Goal: Task Accomplishment & Management: Use online tool/utility

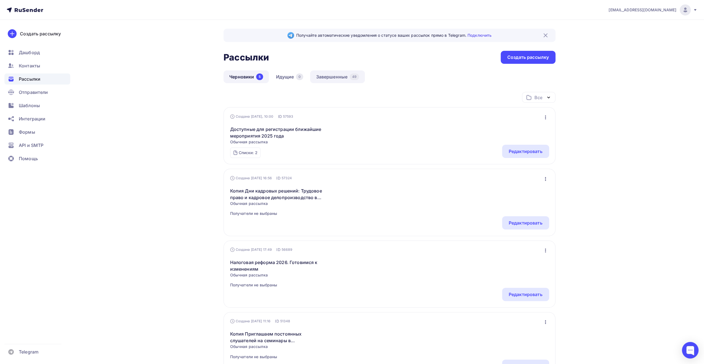
click at [326, 77] on link "Завершенные 49" at bounding box center [337, 76] width 55 height 13
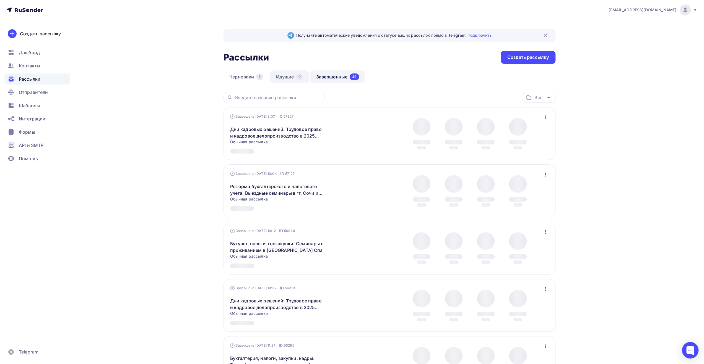
click at [291, 76] on link "Идущие 0" at bounding box center [289, 76] width 39 height 13
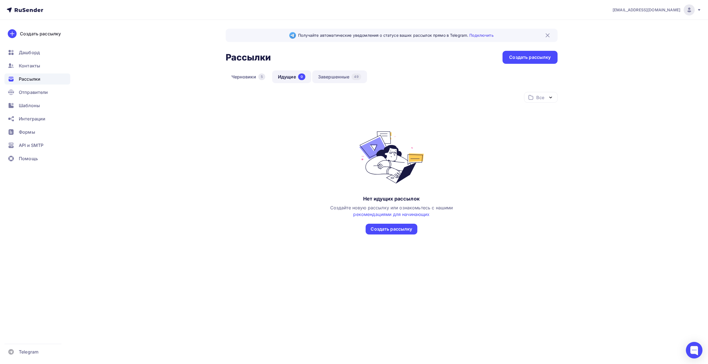
click at [333, 76] on link "Завершенные 49" at bounding box center [339, 76] width 55 height 13
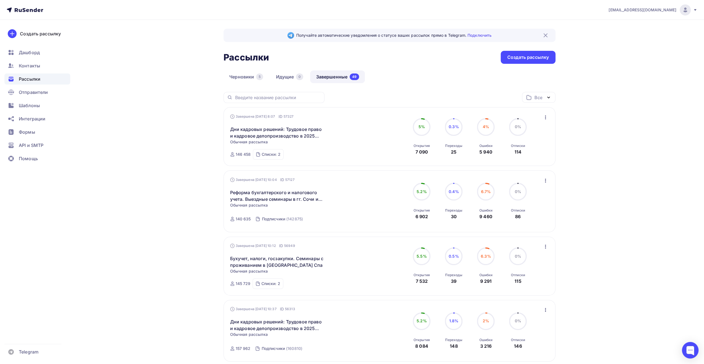
click at [251, 78] on link "Черновики 5" at bounding box center [245, 76] width 45 height 13
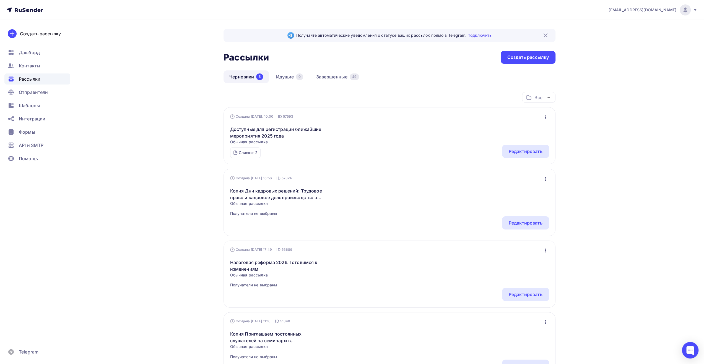
click at [367, 101] on div "Все Все папки Создать новую папку" at bounding box center [389, 99] width 332 height 15
click at [283, 77] on link "Идущие 0" at bounding box center [289, 76] width 39 height 13
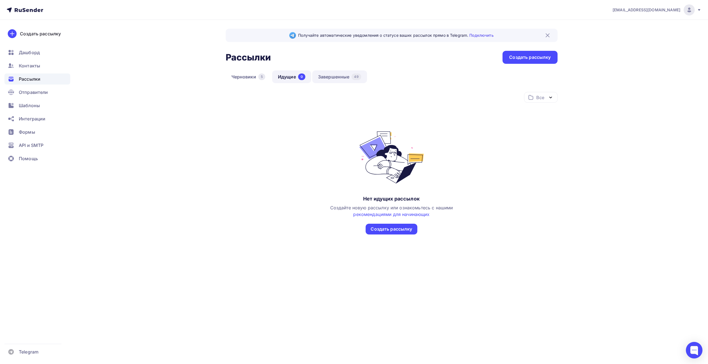
click at [333, 79] on link "Завершенные 49" at bounding box center [339, 76] width 55 height 13
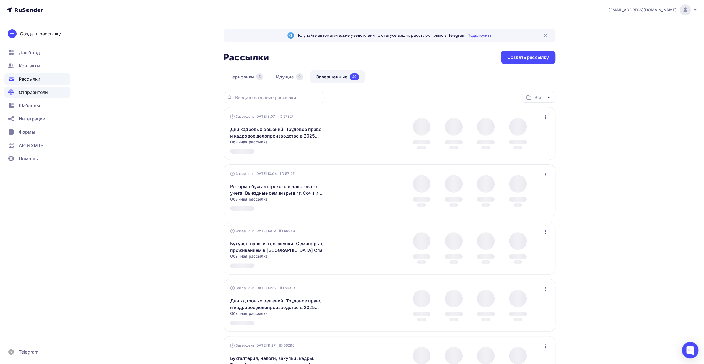
click at [36, 93] on span "Отправители" at bounding box center [33, 92] width 29 height 7
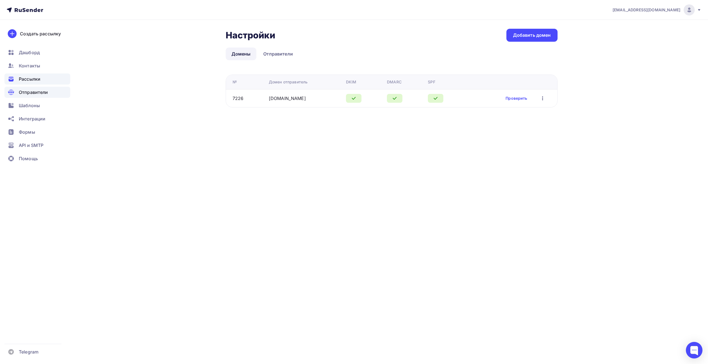
click at [31, 78] on span "Рассылки" at bounding box center [30, 79] width 22 height 7
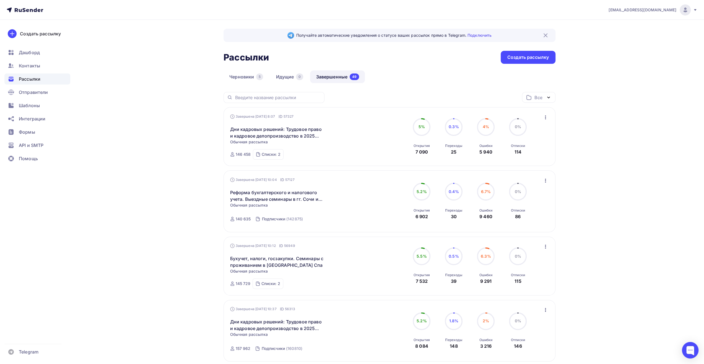
click at [689, 14] on div "[EMAIL_ADDRESS][DOMAIN_NAME]" at bounding box center [652, 9] width 89 height 11
click at [624, 50] on span "Выйти" at bounding box center [621, 50] width 14 height 7
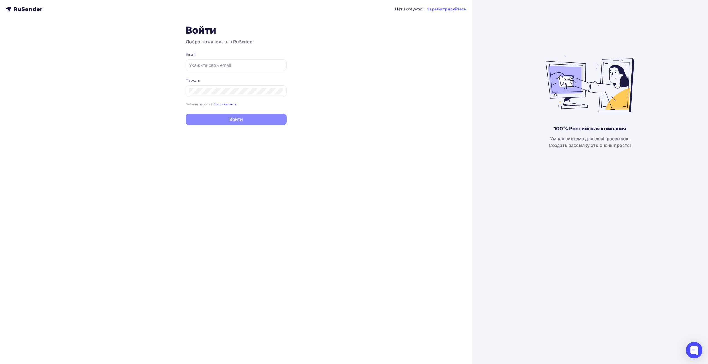
type input "[EMAIL_ADDRESS][DOMAIN_NAME]"
click at [248, 120] on button "Войти" at bounding box center [236, 120] width 101 height 12
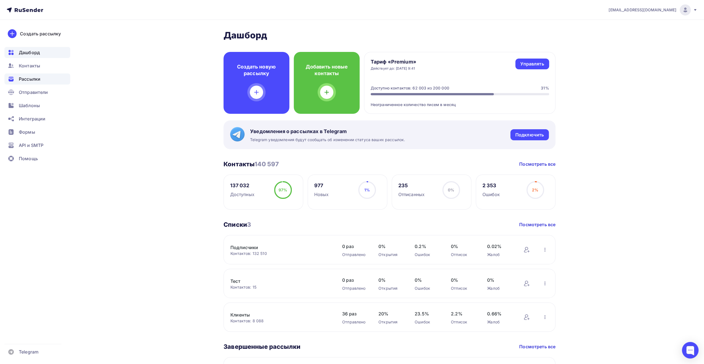
click at [38, 79] on span "Рассылки" at bounding box center [30, 79] width 22 height 7
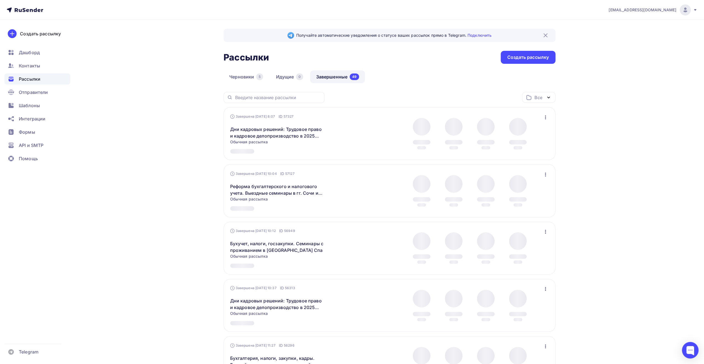
click at [335, 77] on link "Завершенные 49" at bounding box center [337, 76] width 55 height 13
click at [244, 74] on link "Черновики 5" at bounding box center [245, 76] width 45 height 13
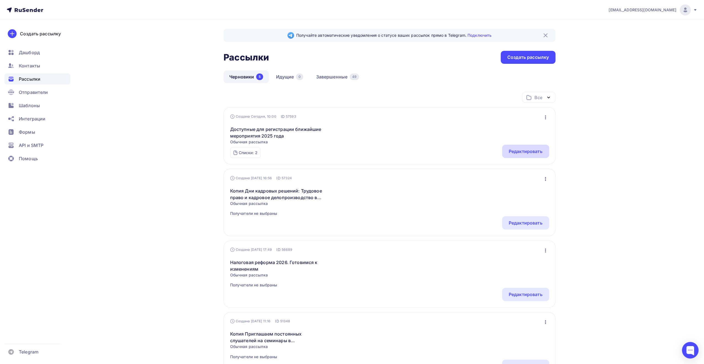
click at [507, 152] on div "Редактировать" at bounding box center [525, 151] width 47 height 13
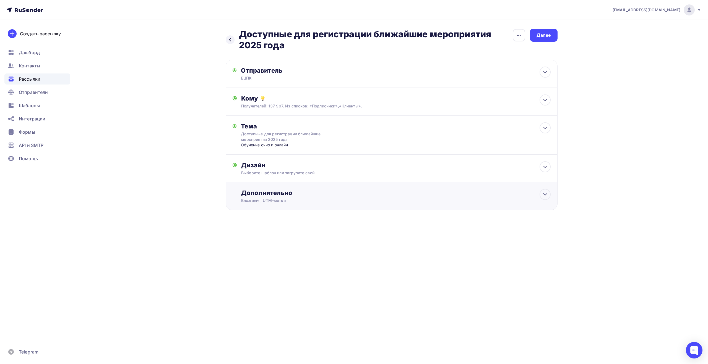
click at [450, 201] on div "Вложения, UTM–метки" at bounding box center [380, 201] width 278 height 6
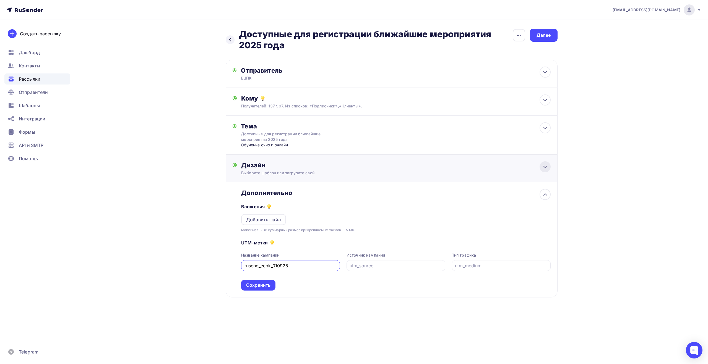
click at [540, 167] on div at bounding box center [544, 166] width 11 height 11
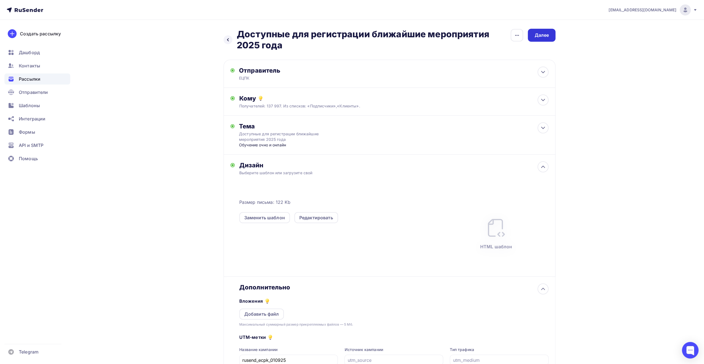
click at [546, 39] on div "Далее" at bounding box center [541, 35] width 28 height 13
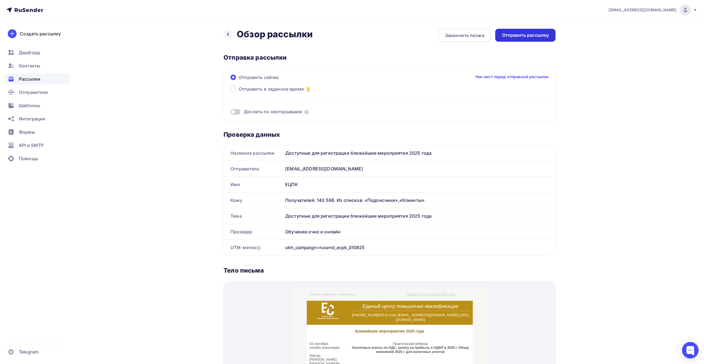
click at [530, 36] on div "Отправить рассылку" at bounding box center [524, 35] width 47 height 6
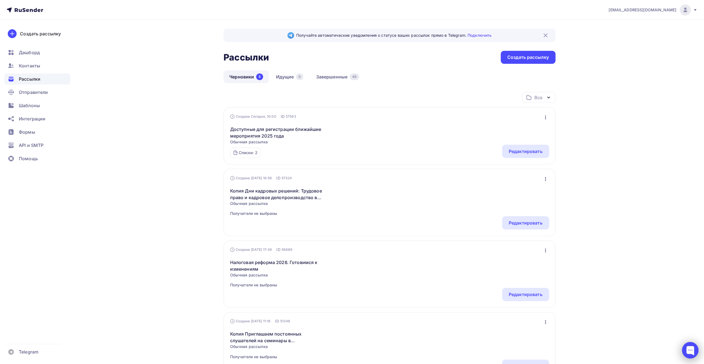
click at [689, 349] on div at bounding box center [689, 350] width 17 height 17
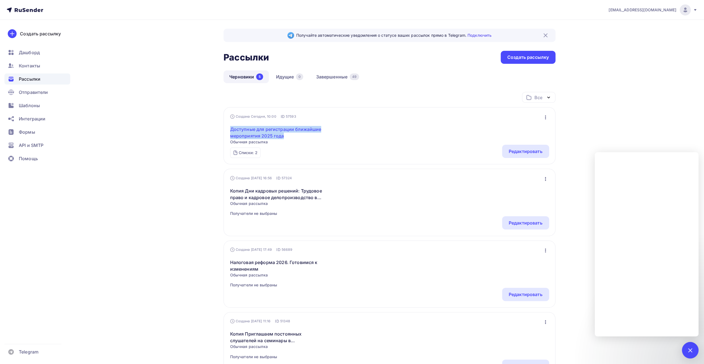
drag, startPoint x: 228, startPoint y: 127, endPoint x: 284, endPoint y: 137, distance: 56.7
click at [284, 137] on div "Создана Сегодня, 10:00 ID 57593 Редактировать Копировать Добавить в папку Удали…" at bounding box center [389, 135] width 332 height 57
copy link "Доступные для регистрации ближайшие мероприятия 2025 года"
click at [519, 57] on div "Создать рассылку" at bounding box center [527, 57] width 41 height 6
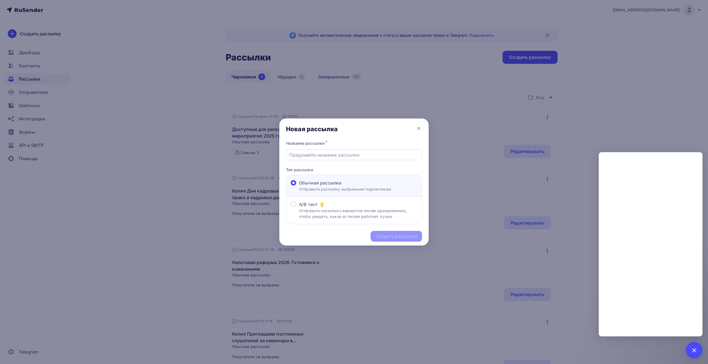
click at [383, 154] on input "text" at bounding box center [354, 155] width 130 height 7
paste input "Доступные для регистрации ближайшие мероприятия 2025 года"
type input "Доступные для регистрации ближайшие мероприятия 2025 года"
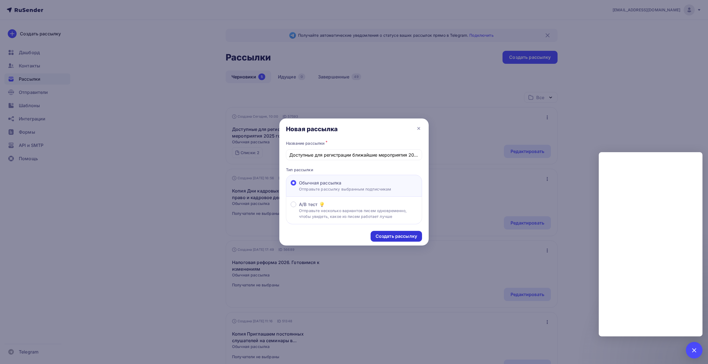
click at [390, 235] on div "Создать рассылку" at bounding box center [395, 236] width 41 height 6
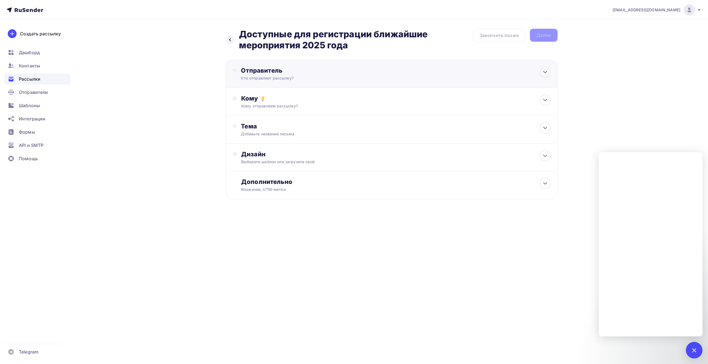
click at [365, 75] on div "Отправитель Кто отправляет рассылку? Email * info@ecargentum.ru info@ecpk-ru.ru…" at bounding box center [392, 74] width 332 height 28
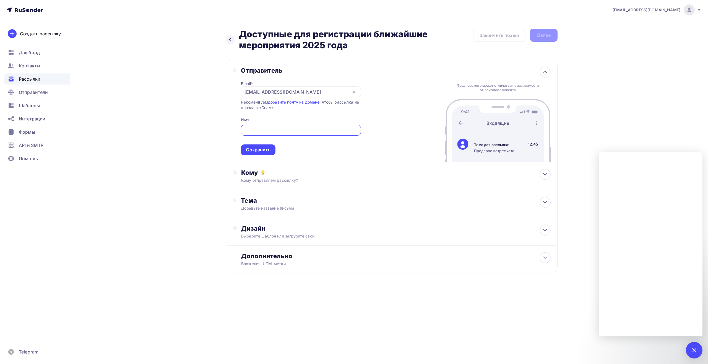
click at [329, 93] on div "[EMAIL_ADDRESS][DOMAIN_NAME]" at bounding box center [301, 92] width 120 height 11
click at [317, 110] on div "info@ecpk-ru.ru" at bounding box center [300, 108] width 106 height 7
click at [308, 132] on input "text" at bounding box center [300, 130] width 113 height 7
type input "ЕЦПК"
click at [263, 151] on div "Сохранить" at bounding box center [258, 150] width 24 height 6
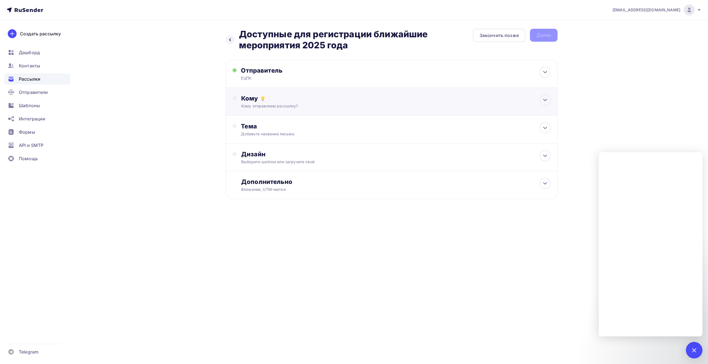
click at [280, 107] on div "Кому отправляем рассылку?" at bounding box center [380, 106] width 278 height 6
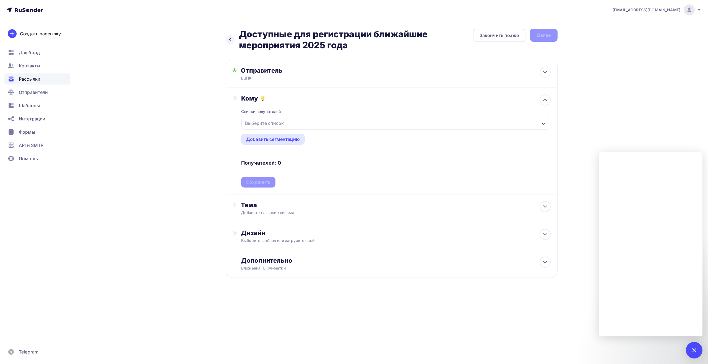
click at [282, 123] on div "Выберите список" at bounding box center [264, 123] width 43 height 10
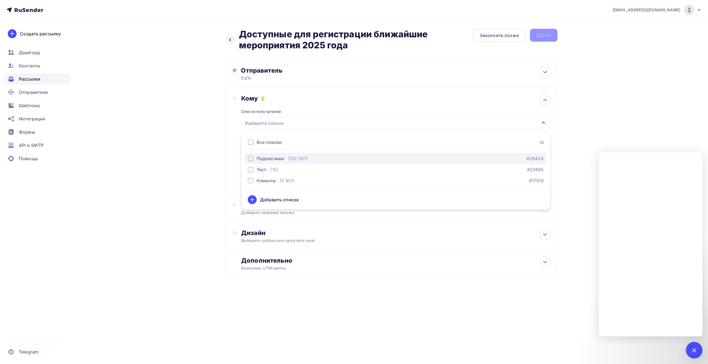
click at [272, 160] on div "Подписчики" at bounding box center [270, 158] width 27 height 7
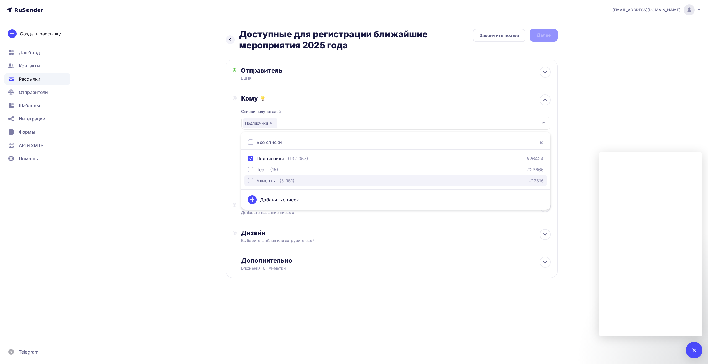
click at [265, 181] on div "Клиенты" at bounding box center [266, 180] width 19 height 7
click at [203, 173] on div "Назад Доступные для регистрации ближайшие мероприятия 2025 года Доступные для р…" at bounding box center [353, 167] width 453 height 294
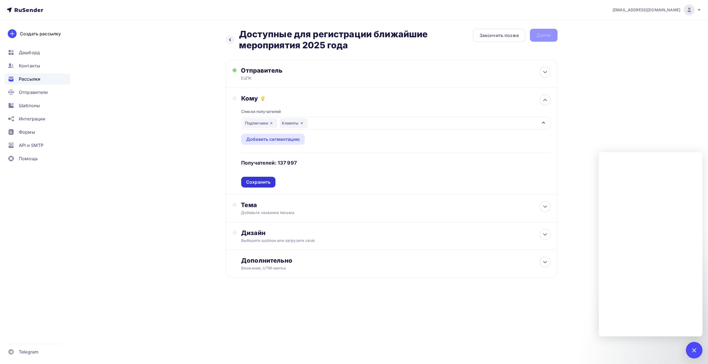
click at [262, 184] on div "Сохранить" at bounding box center [258, 182] width 24 height 6
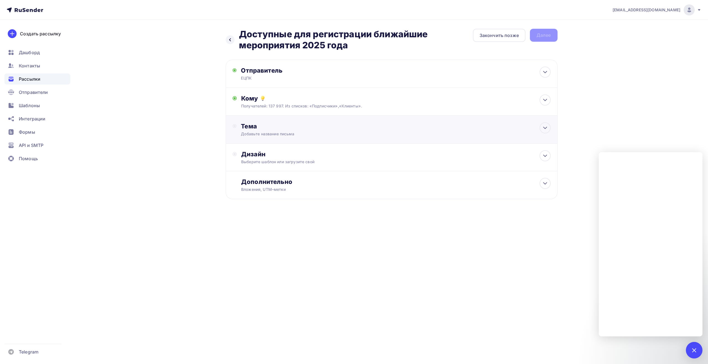
drag, startPoint x: 278, startPoint y: 127, endPoint x: 279, endPoint y: 130, distance: 3.2
click at [278, 129] on div "Тема" at bounding box center [295, 126] width 109 height 8
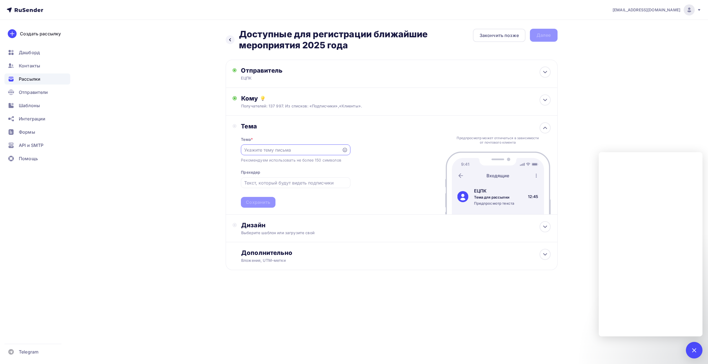
paste input "Доступные для регистрации ближайшие мероприятия 2025 года"
type input "Доступные для регистрации ближайшие мероприятия 2025 года"
click at [285, 184] on input "text" at bounding box center [295, 183] width 103 height 7
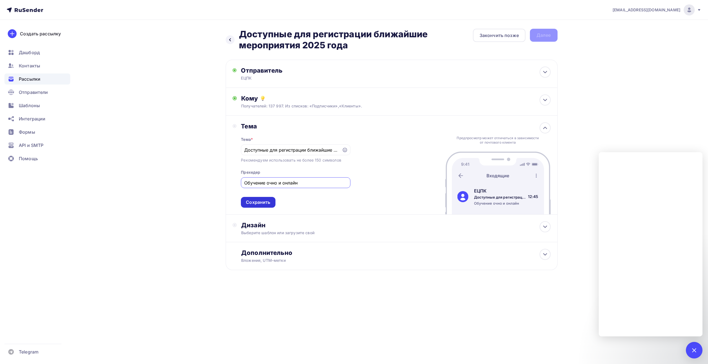
type input "Обучение очно и онлайн"
click at [264, 205] on div "Сохранить" at bounding box center [258, 202] width 24 height 6
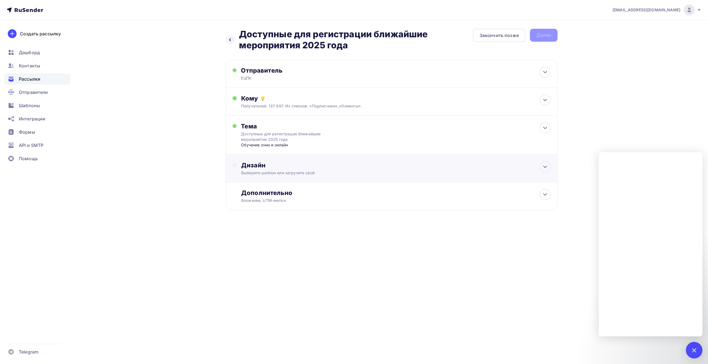
click at [283, 171] on div "Выберите шаблон или загрузите свой" at bounding box center [380, 173] width 278 height 6
click at [278, 188] on div "Выбрать шаблон" at bounding box center [265, 188] width 38 height 6
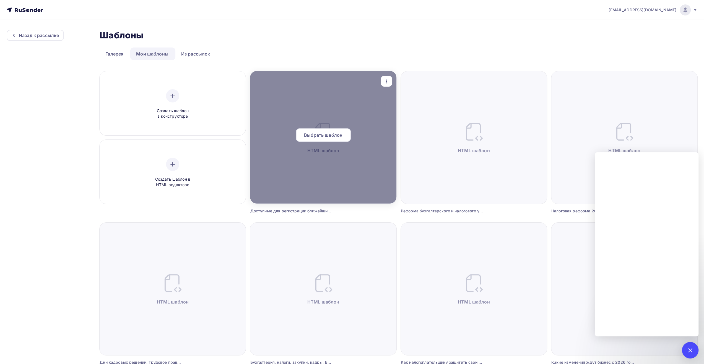
click at [331, 134] on span "Выбрать шаблон" at bounding box center [323, 135] width 38 height 7
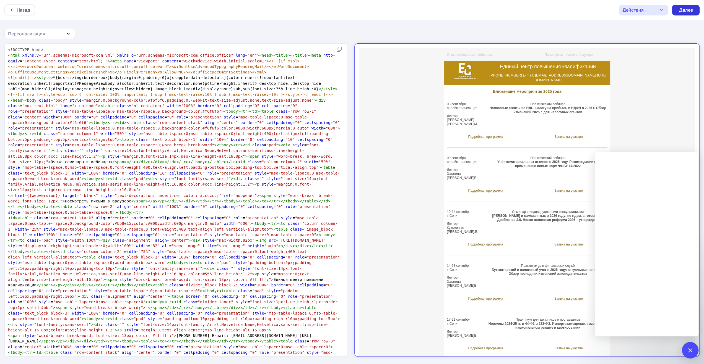
click at [678, 11] on div "Далее" at bounding box center [685, 10] width 14 height 6
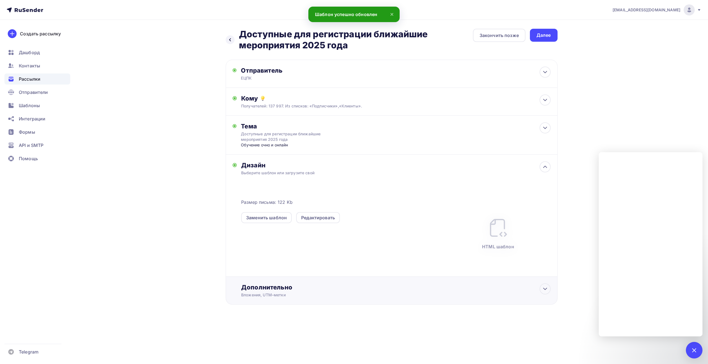
click at [281, 291] on div "Дополнительно" at bounding box center [395, 288] width 309 height 8
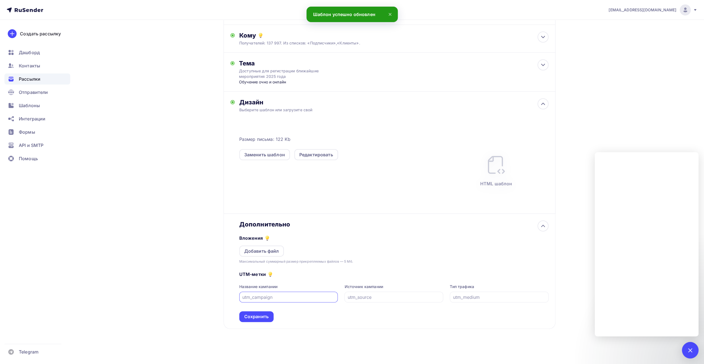
scroll to position [64, 0]
type input "к"
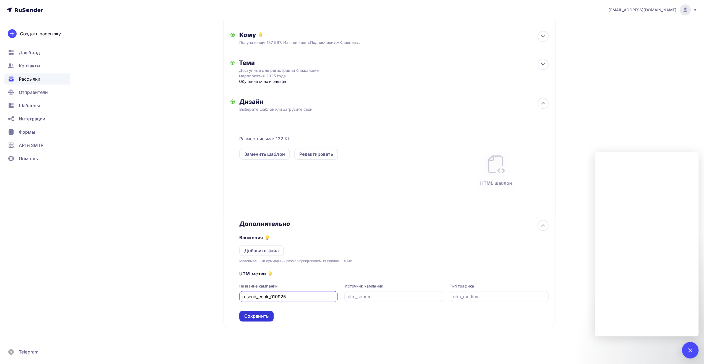
type input "rusend_ecpk_010925"
click at [258, 319] on div "Сохранить" at bounding box center [256, 316] width 34 height 11
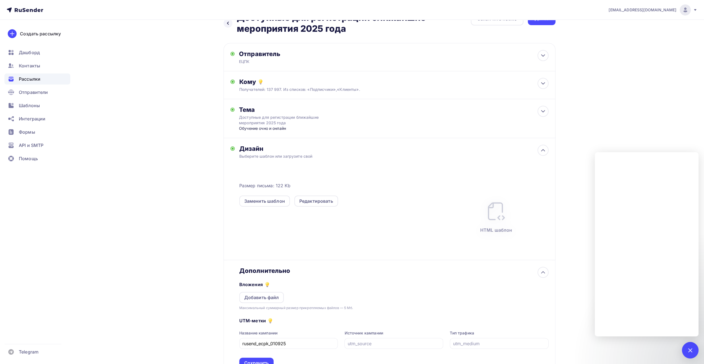
scroll to position [0, 0]
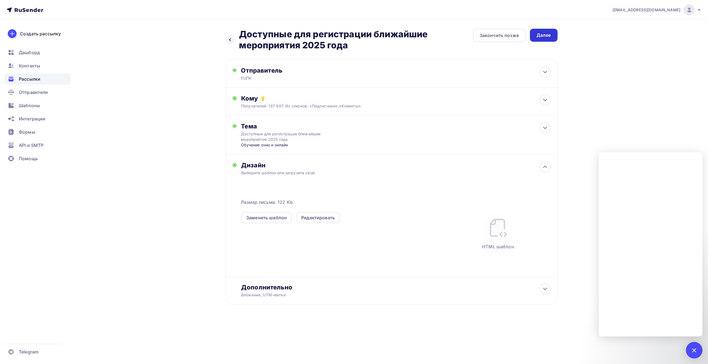
click at [541, 37] on div "Далее" at bounding box center [543, 35] width 14 height 6
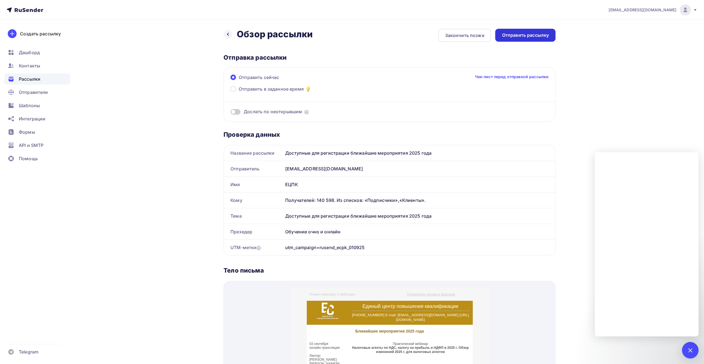
click at [526, 36] on div "Отправить рассылку" at bounding box center [524, 35] width 47 height 6
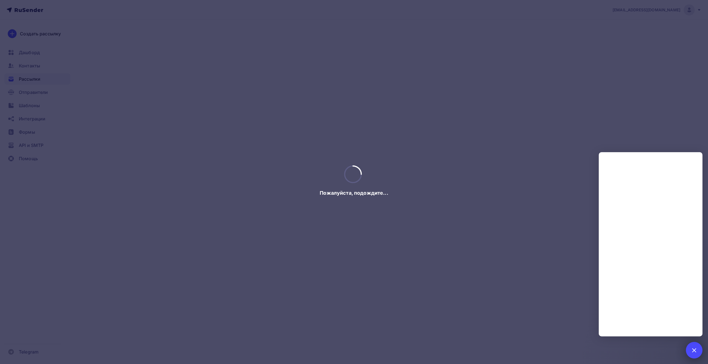
click at [693, 351] on div at bounding box center [693, 350] width 7 height 7
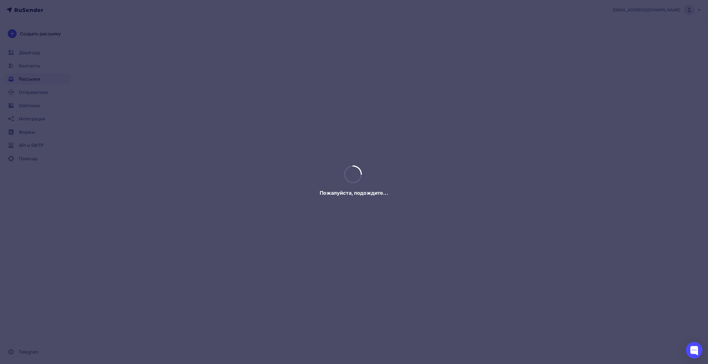
click at [570, 340] on div at bounding box center [354, 182] width 708 height 364
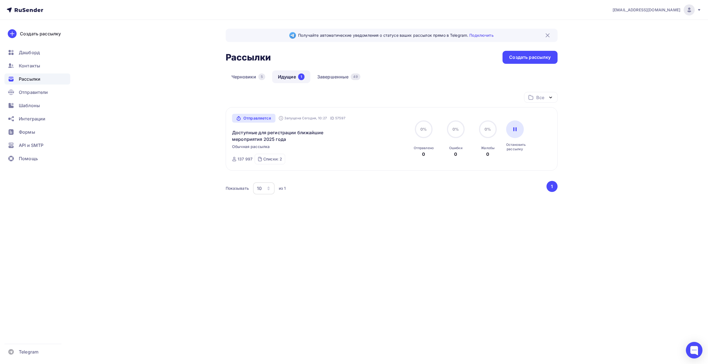
drag, startPoint x: 426, startPoint y: 265, endPoint x: 424, endPoint y: 261, distance: 5.1
click at [426, 265] on div "info@ecargentum.ru Аккаунт Тарифы Выйти Создать рассылку Дашборд Контакты Рассы…" at bounding box center [354, 182] width 708 height 364
